Goal: Find specific page/section: Find specific page/section

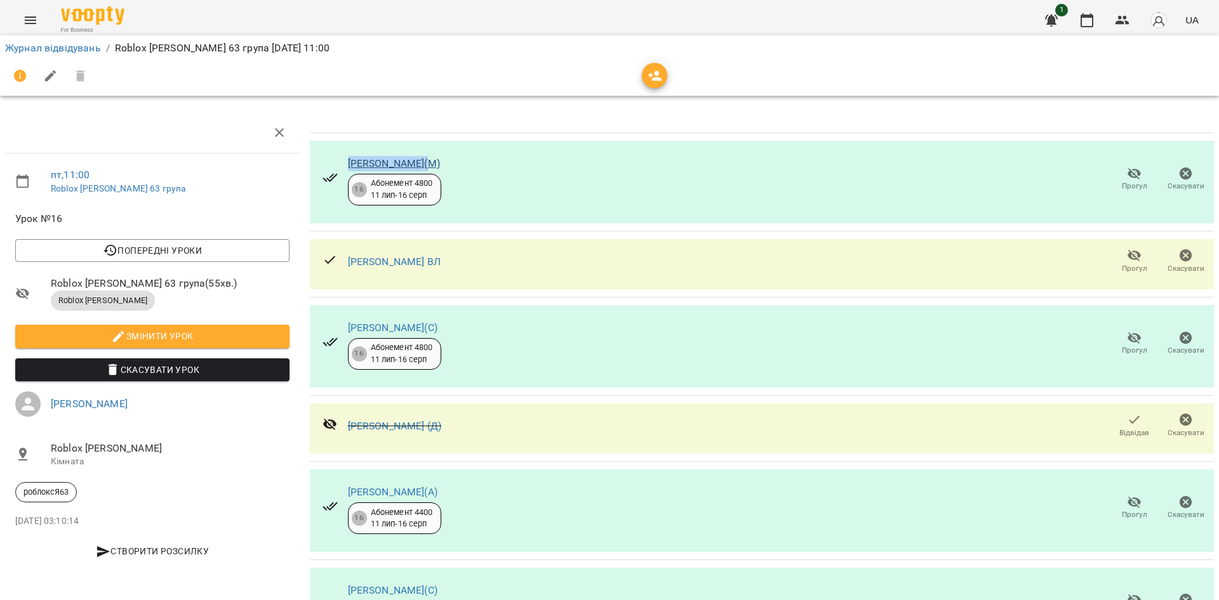
drag, startPoint x: 430, startPoint y: 161, endPoint x: 345, endPoint y: 158, distance: 84.5
click at [348, 158] on div "[PERSON_NAME](М)" at bounding box center [394, 163] width 93 height 15
copy link "[PERSON_NAME](М)"
drag, startPoint x: 451, startPoint y: 260, endPoint x: 347, endPoint y: 263, distance: 104.8
click at [347, 263] on div "[PERSON_NAME] ВЛ" at bounding box center [381, 262] width 138 height 41
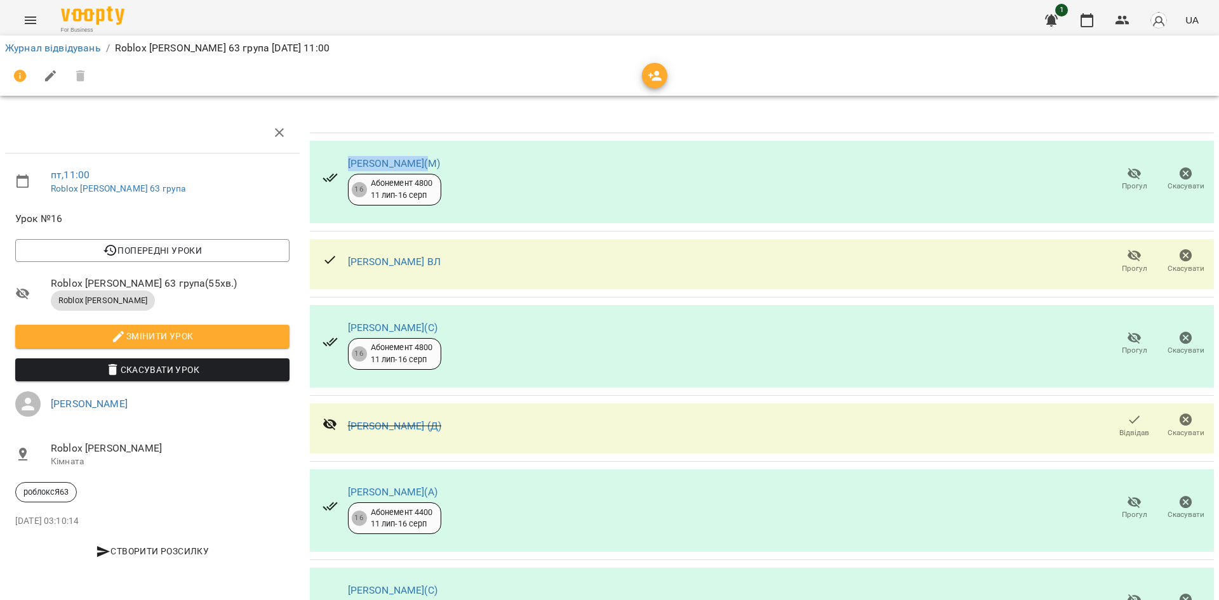
copy link "[PERSON_NAME] ВЛ"
drag, startPoint x: 444, startPoint y: 322, endPoint x: 345, endPoint y: 325, distance: 99.7
click at [345, 325] on div "[PERSON_NAME](С) 16 Абонемент 4800 [DATE] - [DATE]" at bounding box center [381, 344] width 139 height 72
copy link "[PERSON_NAME](С)"
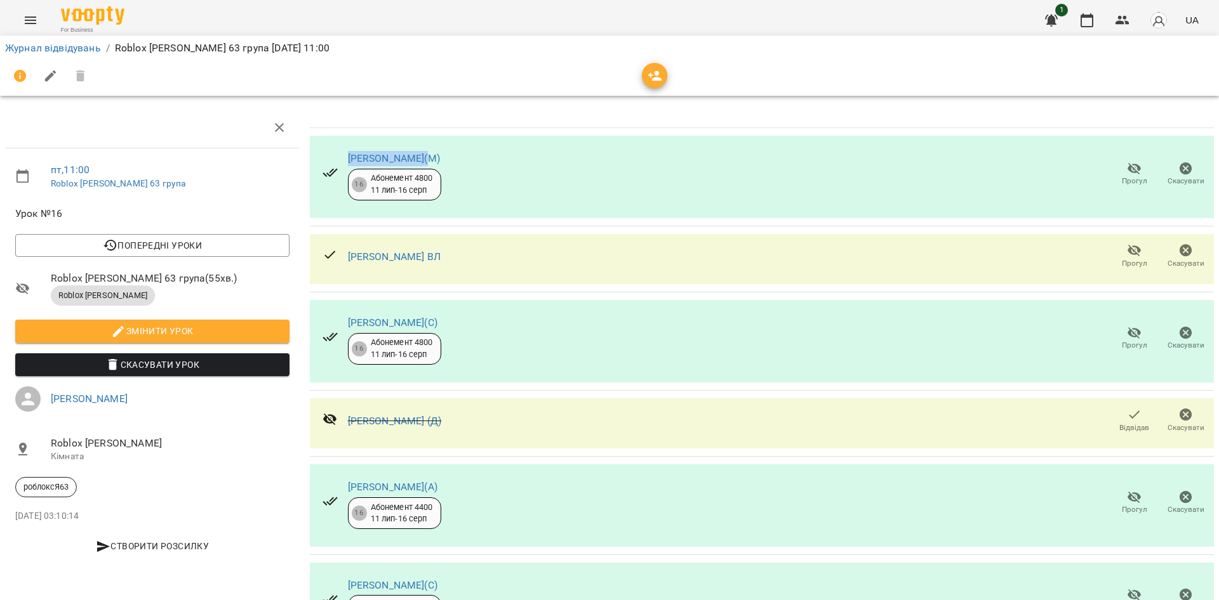
scroll to position [190, 0]
drag, startPoint x: 432, startPoint y: 303, endPoint x: 345, endPoint y: 307, distance: 87.7
click at [348, 480] on div "[PERSON_NAME](А)" at bounding box center [394, 487] width 93 height 15
copy link "[PERSON_NAME](А)"
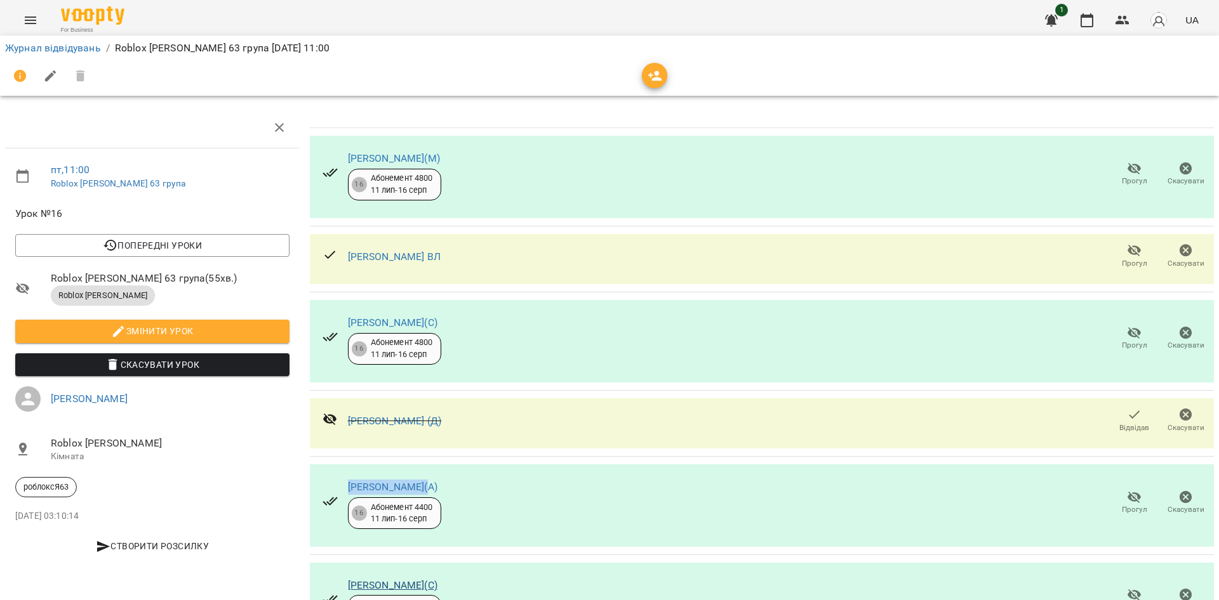
drag, startPoint x: 465, startPoint y: 248, endPoint x: 347, endPoint y: 249, distance: 118.7
click at [347, 563] on div "[PERSON_NAME](С) 12 Абонемент 4400 [DATE] - [DATE] Прогул Скасувати" at bounding box center [762, 604] width 904 height 83
copy link "[PERSON_NAME](С)"
drag, startPoint x: 439, startPoint y: 341, endPoint x: 345, endPoint y: 340, distance: 94.0
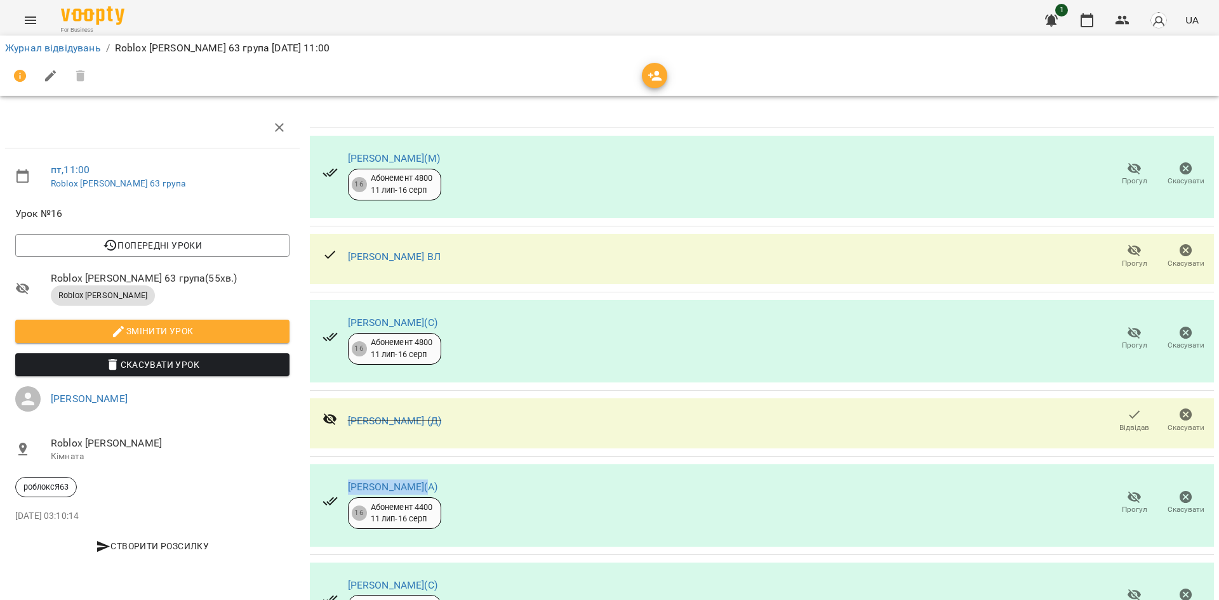
copy link "[PERSON_NAME](С)"
drag, startPoint x: 449, startPoint y: 504, endPoint x: 344, endPoint y: 509, distance: 105.5
copy link "[PERSON_NAME] (Д)"
